Goal: Task Accomplishment & Management: Manage account settings

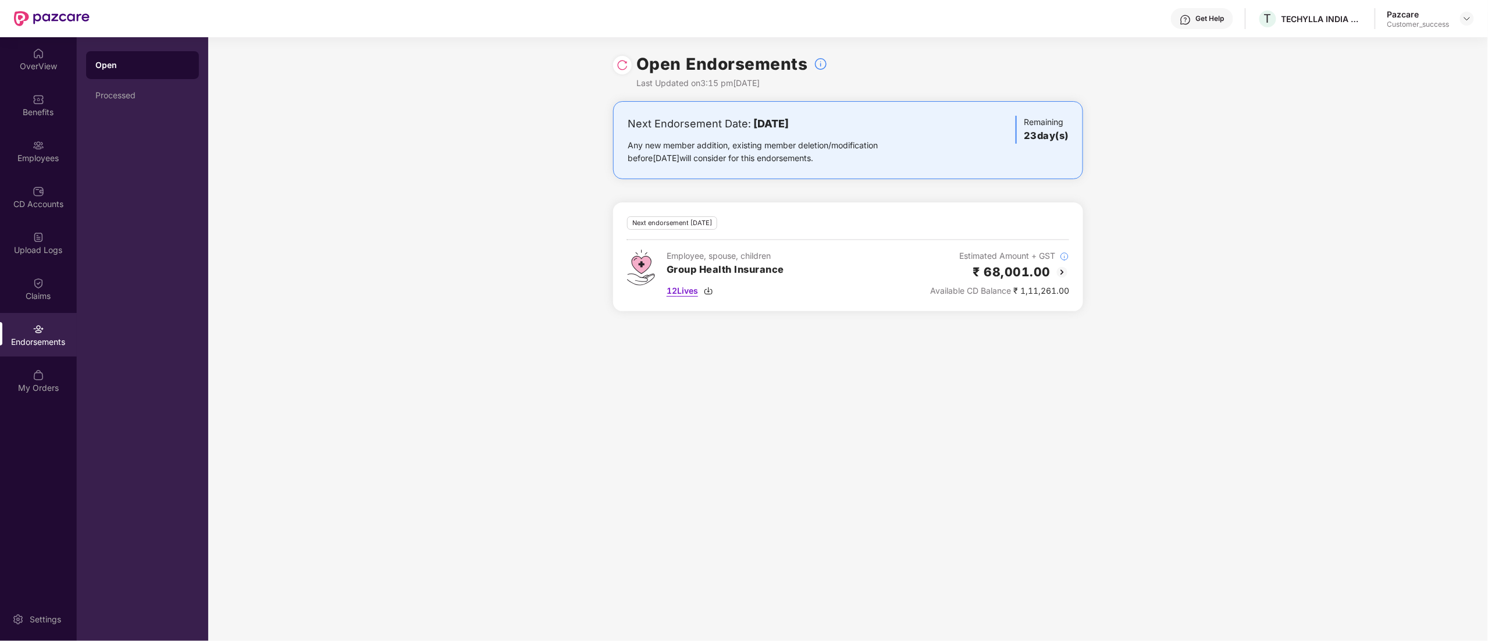
click at [710, 292] on img at bounding box center [708, 290] width 9 height 9
click at [1471, 16] on img at bounding box center [1467, 18] width 9 height 9
click at [1422, 46] on div "Switch to partner view" at bounding box center [1412, 46] width 151 height 23
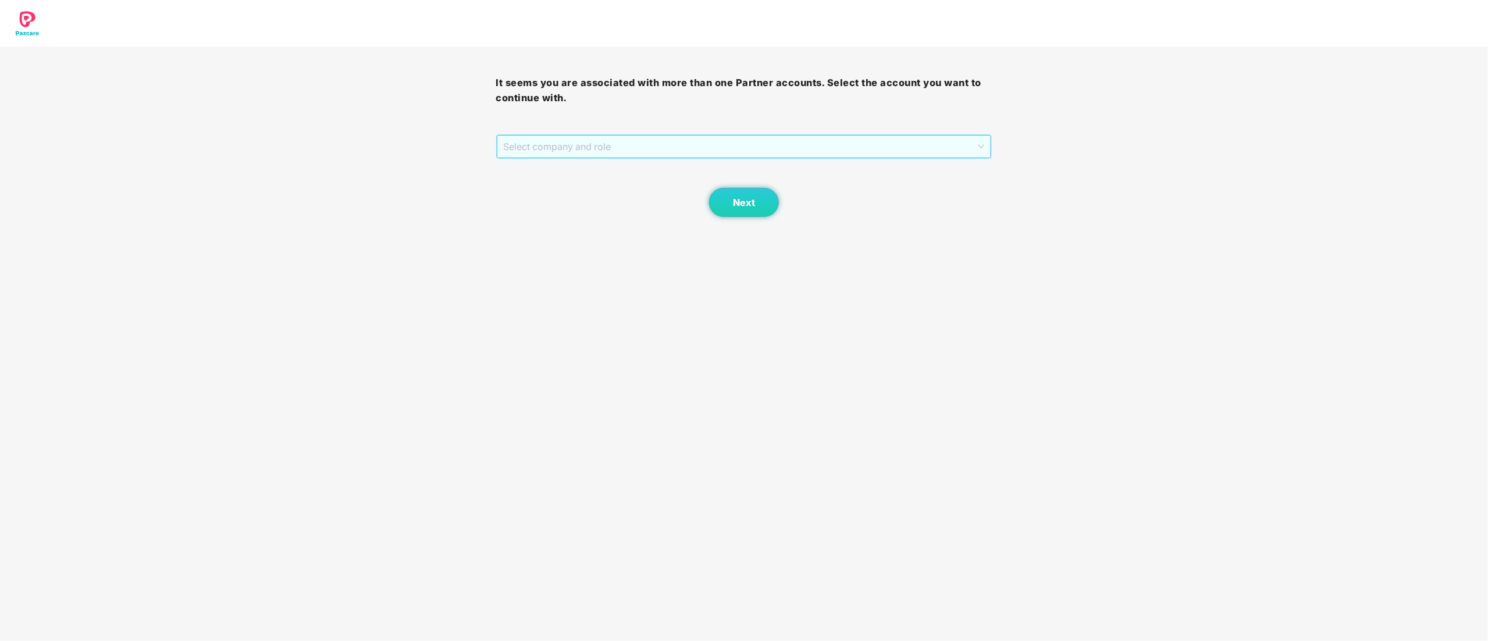
click at [633, 147] on span "Select company and role" at bounding box center [744, 147] width 481 height 22
click at [589, 194] on div "Pazcare - CUSTOMER_SUCCESS" at bounding box center [745, 188] width 482 height 13
click at [725, 207] on button "Next" at bounding box center [744, 202] width 70 height 29
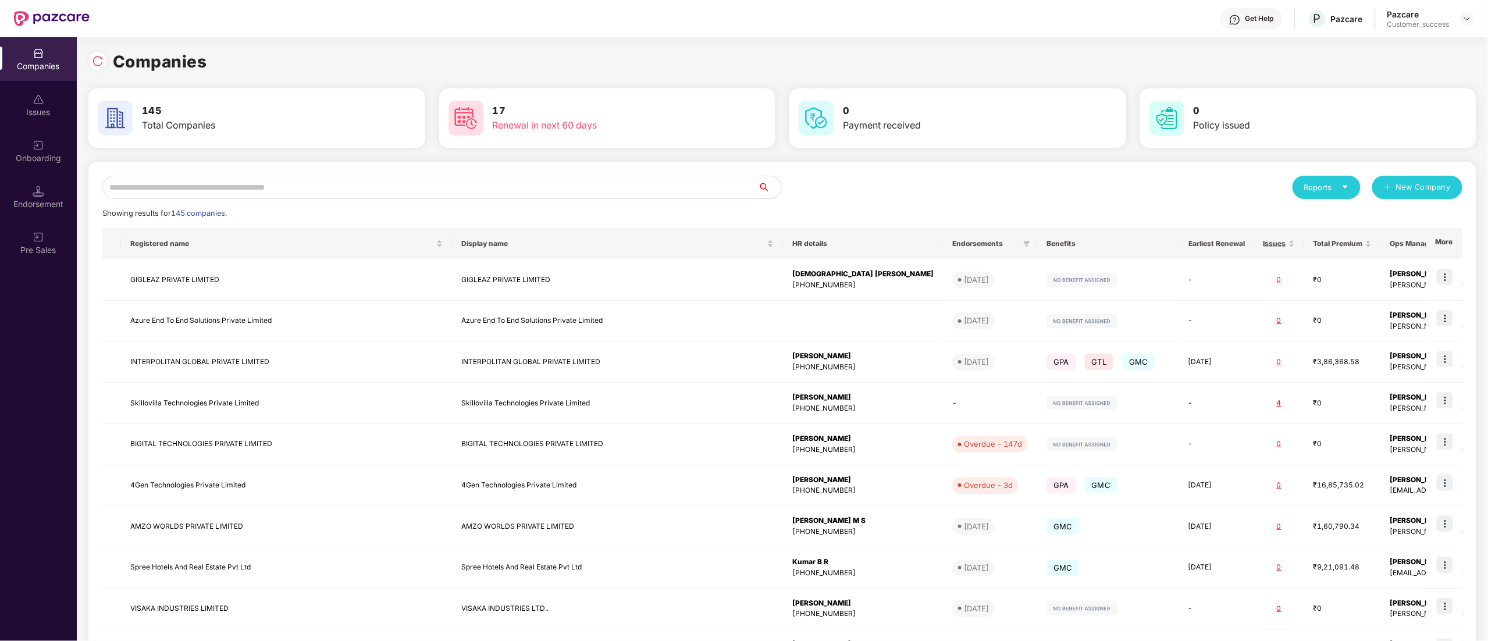
click at [294, 188] on input "text" at bounding box center [430, 187] width 656 height 23
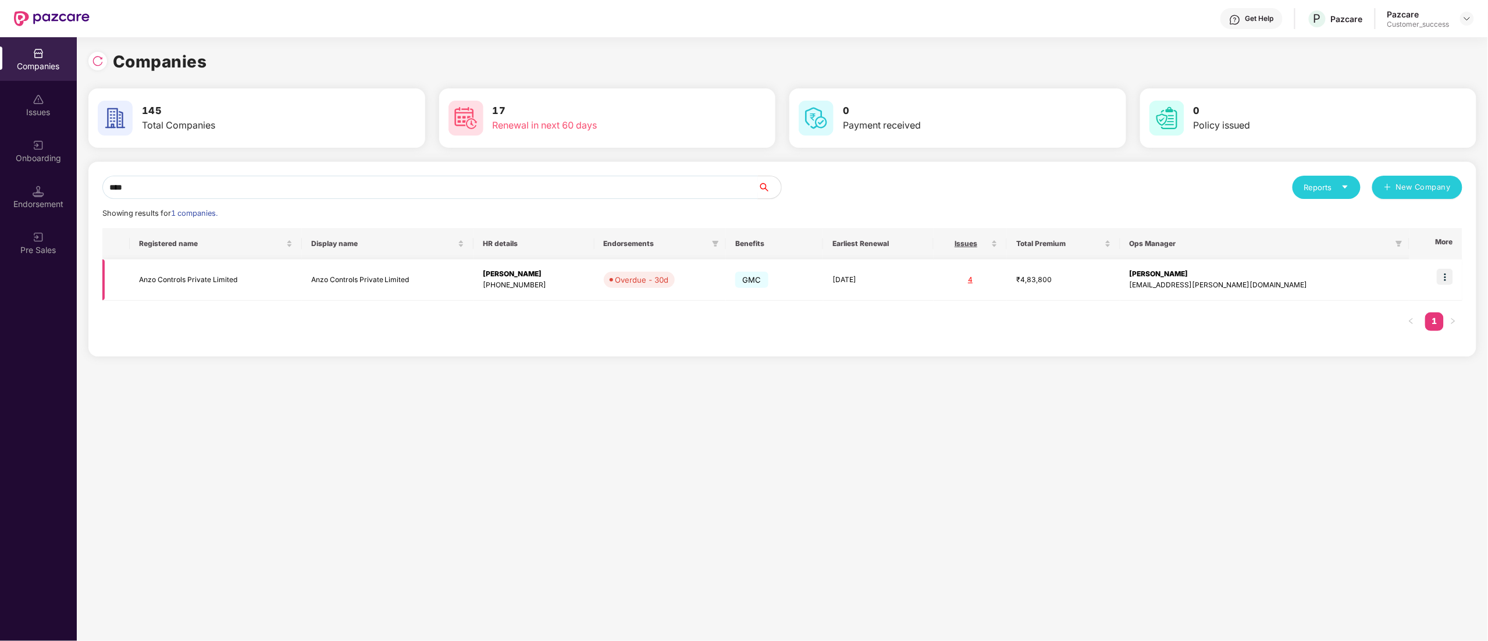
type input "****"
click at [1448, 272] on img at bounding box center [1445, 277] width 16 height 16
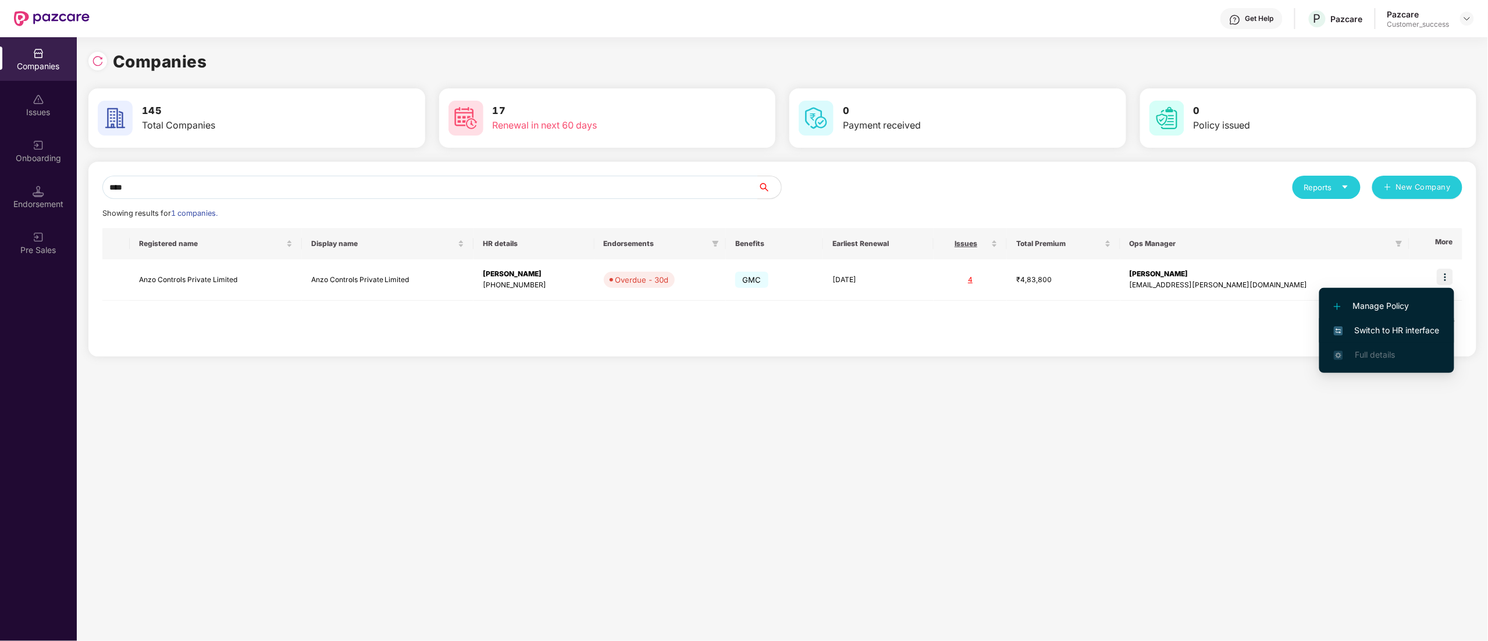
click at [1407, 337] on li "Switch to HR interface" at bounding box center [1386, 330] width 135 height 24
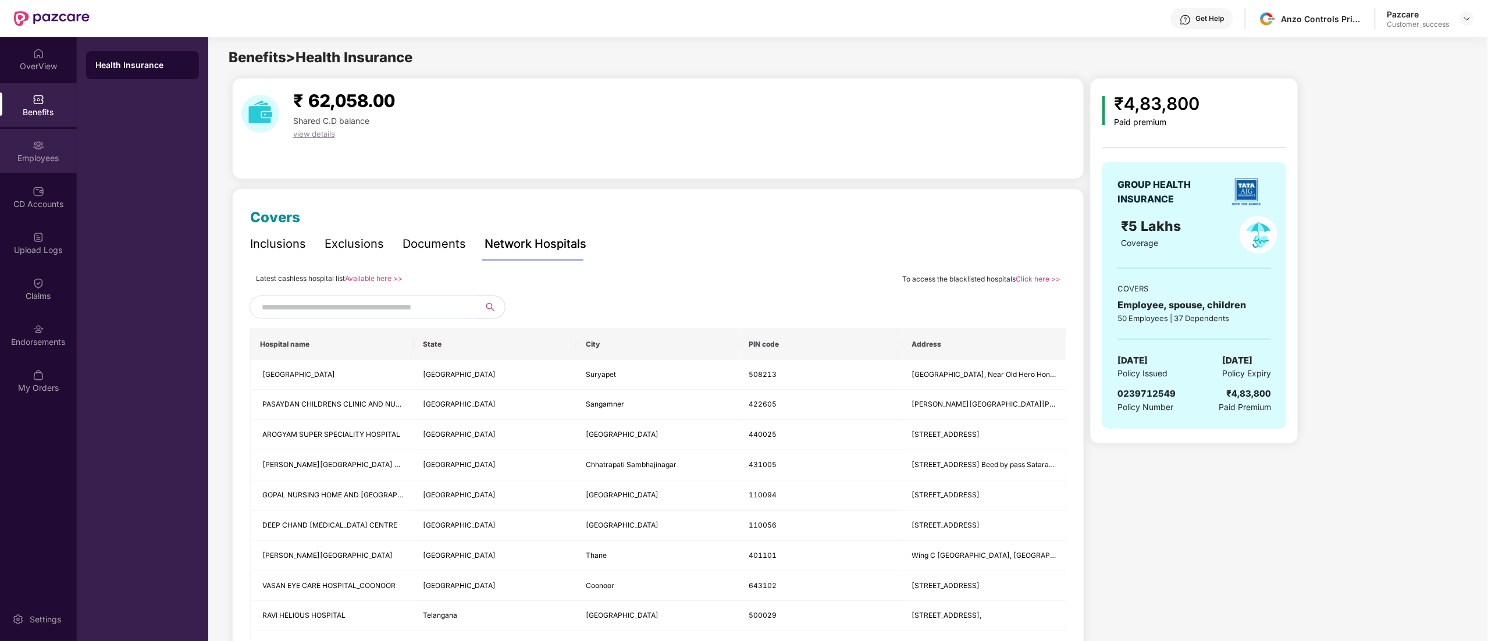
click at [38, 144] on img at bounding box center [39, 146] width 12 height 12
